Goal: Task Accomplishment & Management: Manage account settings

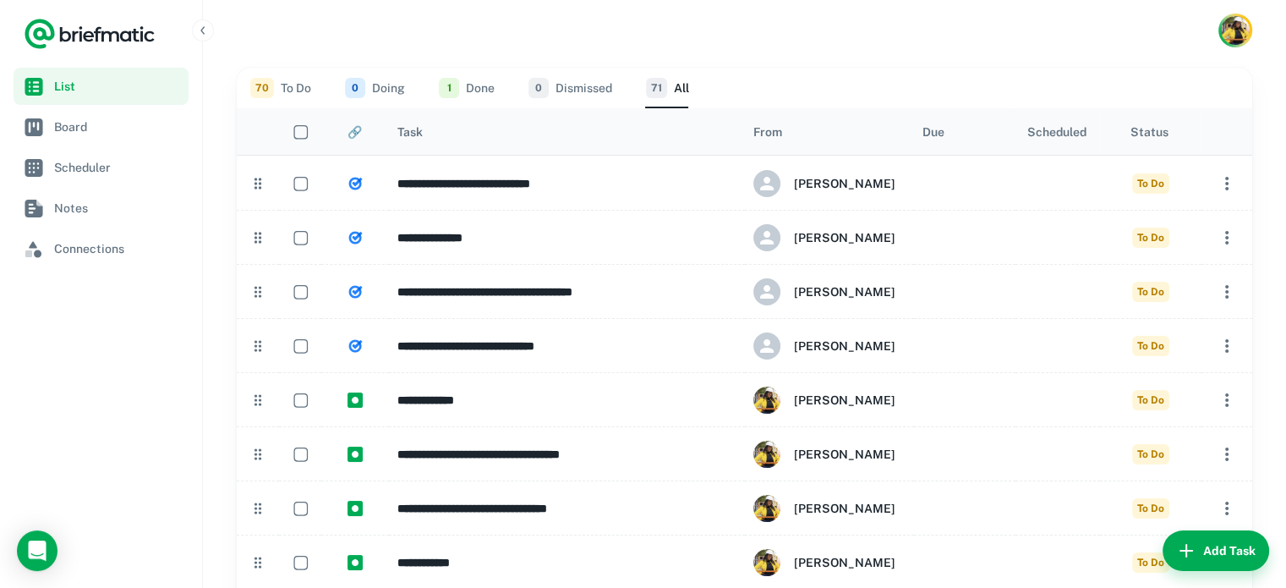
click at [290, 90] on button "70 To Do" at bounding box center [280, 88] width 61 height 41
